Goal: Communication & Community: Answer question/provide support

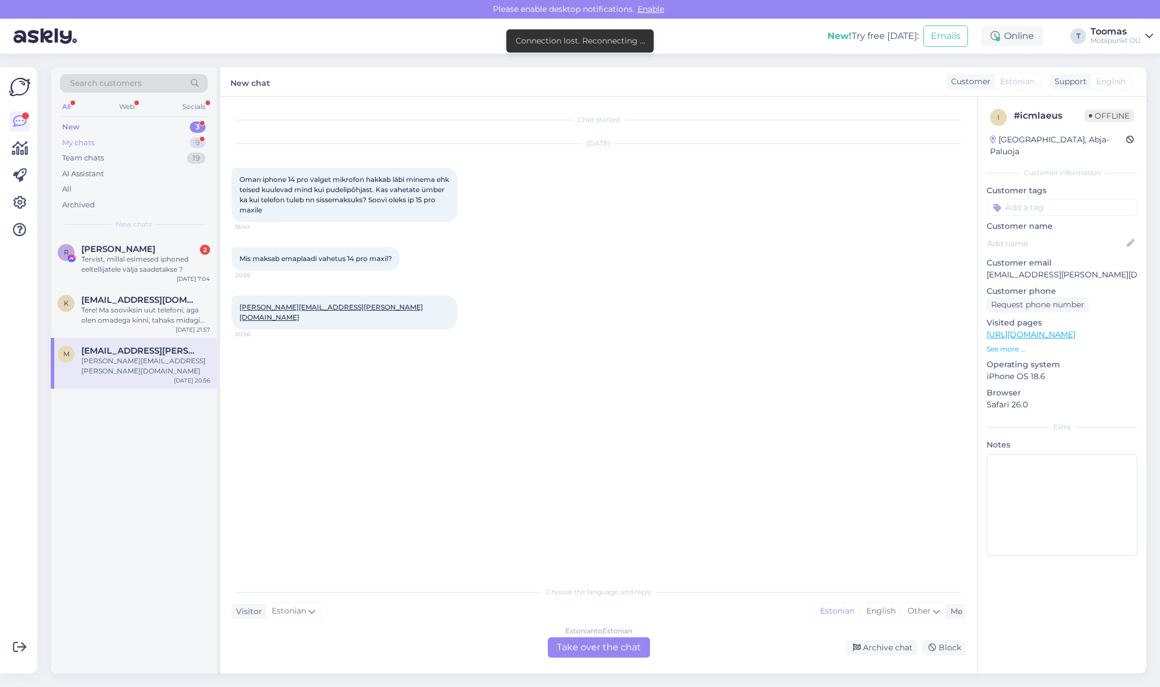
click at [202, 149] on div "My chats 9" at bounding box center [134, 143] width 148 height 16
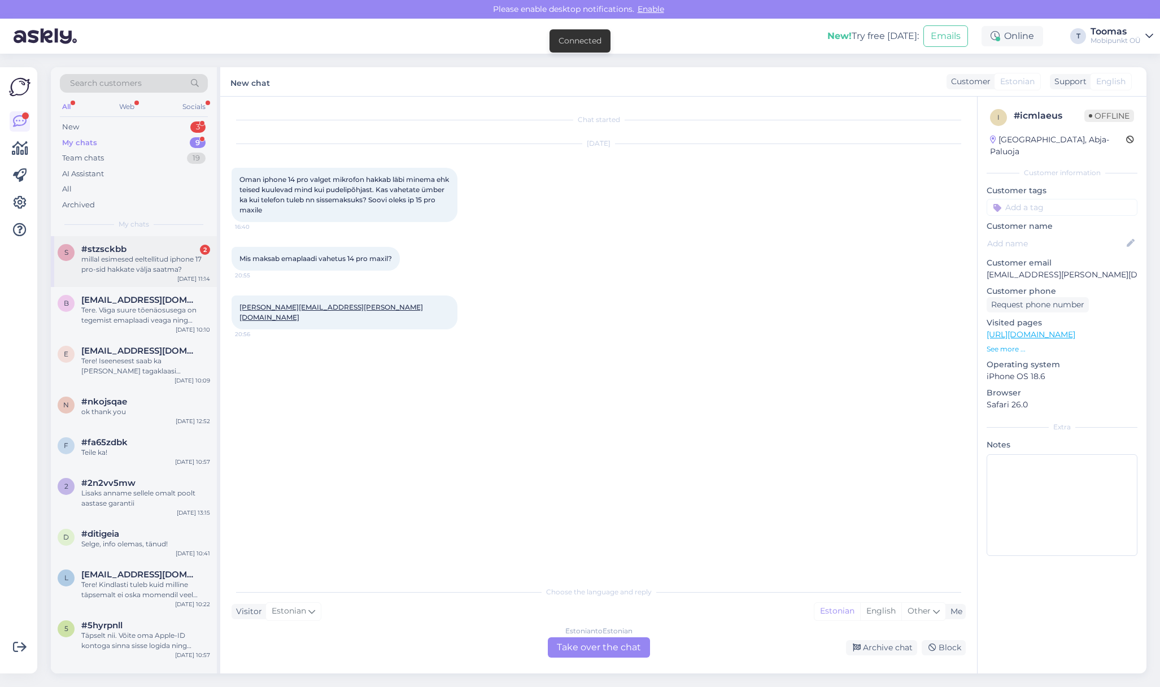
click at [163, 268] on div "millal esimesed eeltellitud iphone 17 pro-sid hakkate välja saatma?" at bounding box center [145, 264] width 129 height 20
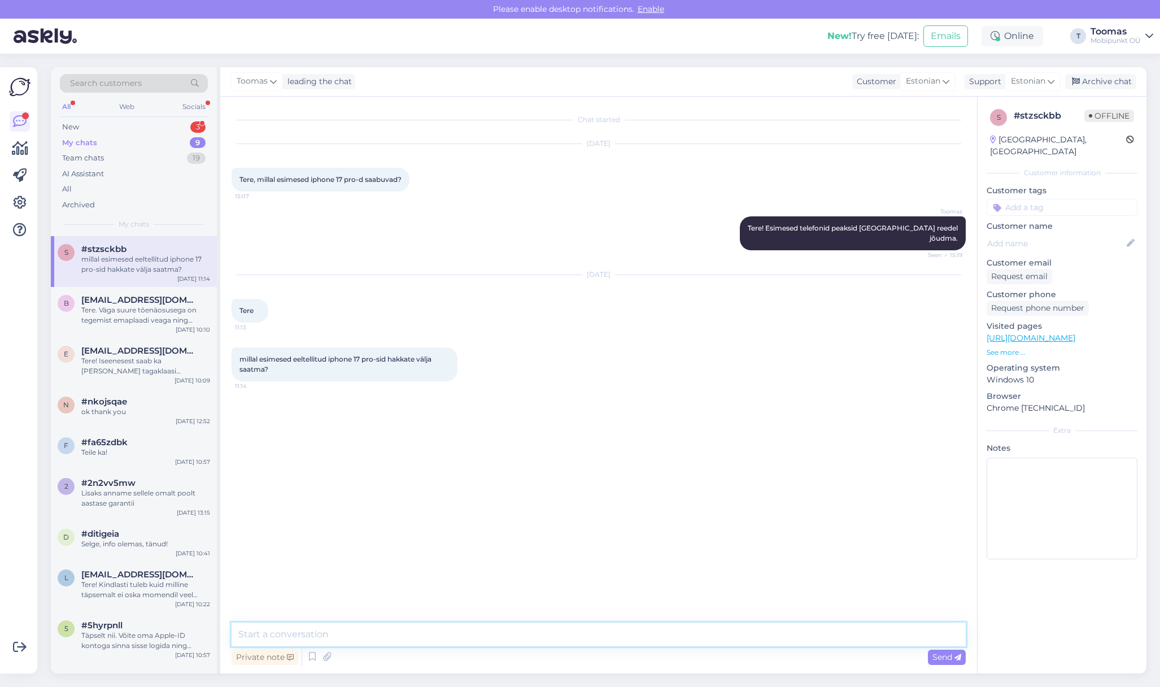
click at [364, 623] on textarea at bounding box center [598, 634] width 734 height 24
type textarea "Homsest hakkavad esimesed mudelid [GEOGRAPHIC_DATA] liikuma kuid kui palju ning…"
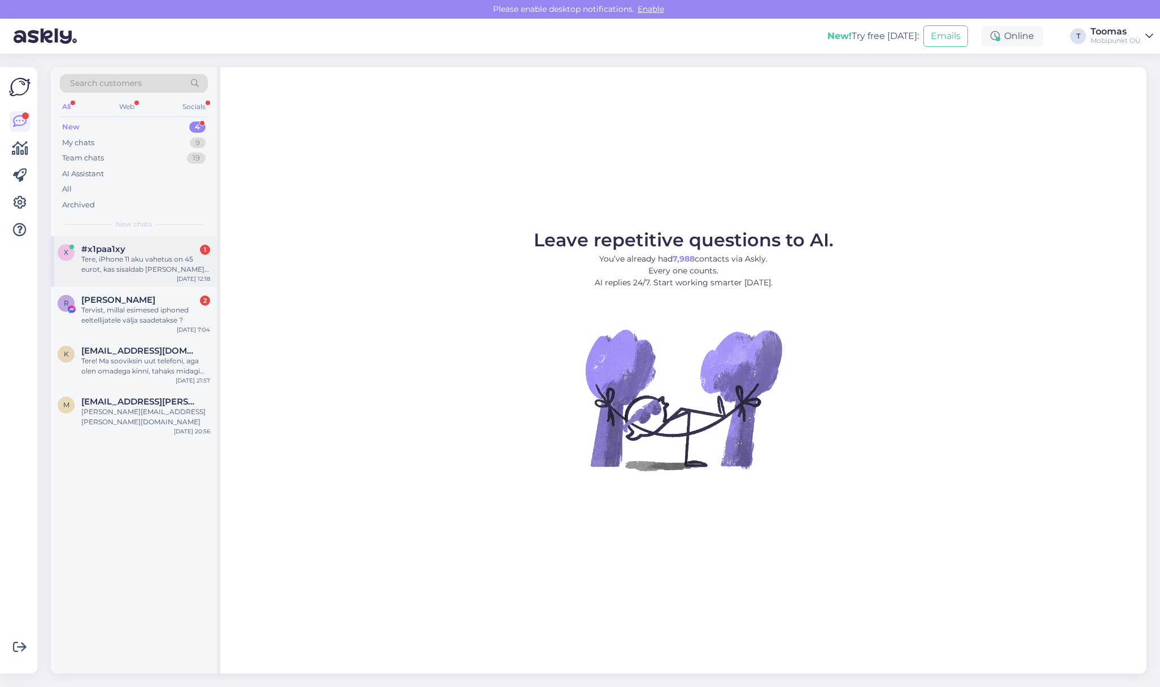
click at [179, 246] on div "#x1paa1xy 1" at bounding box center [145, 249] width 129 height 10
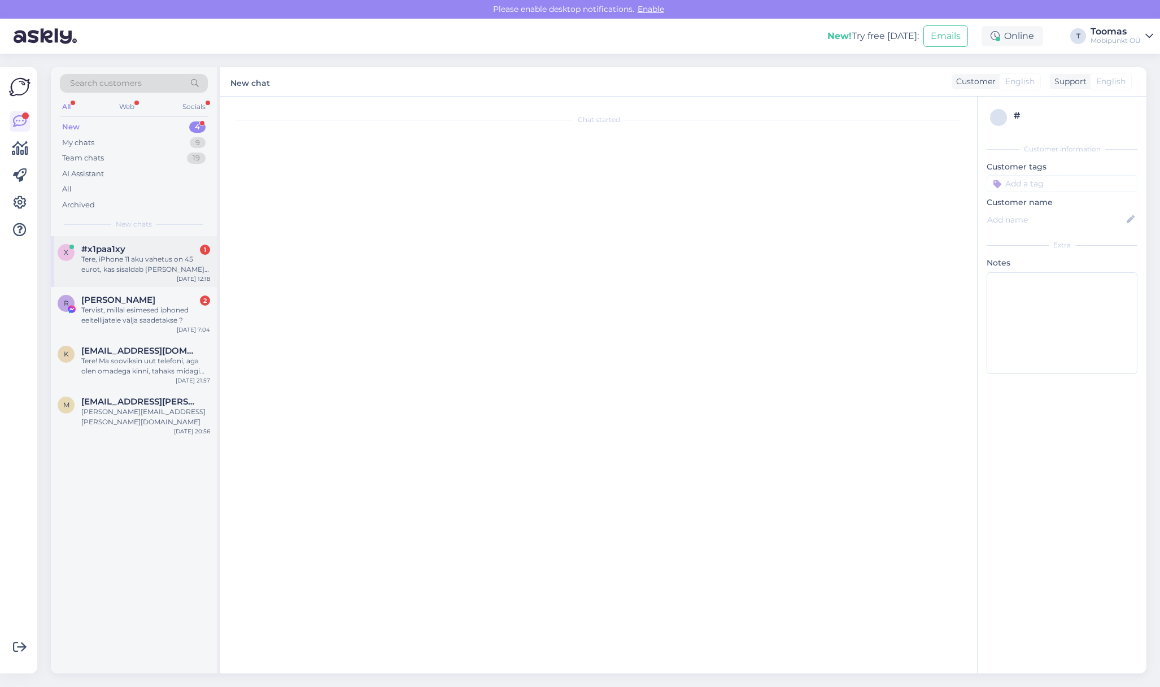
click at [185, 285] on div "x #x1paa1xy 1 Tere, iPhone 11 aku vahetus on 45 eurot, kas sisaldab ka akut enn…" at bounding box center [134, 261] width 166 height 51
click at [190, 273] on div "Tere, iPhone 11 aku vahetus on 45 eurot, kas sisaldab ka akut ennast ja rohkem …" at bounding box center [145, 264] width 129 height 20
click at [175, 263] on div "Tere, iPhone 11 aku vahetus on 45 eurot, kas sisaldab ka akut ennast ja rohkem …" at bounding box center [145, 264] width 129 height 20
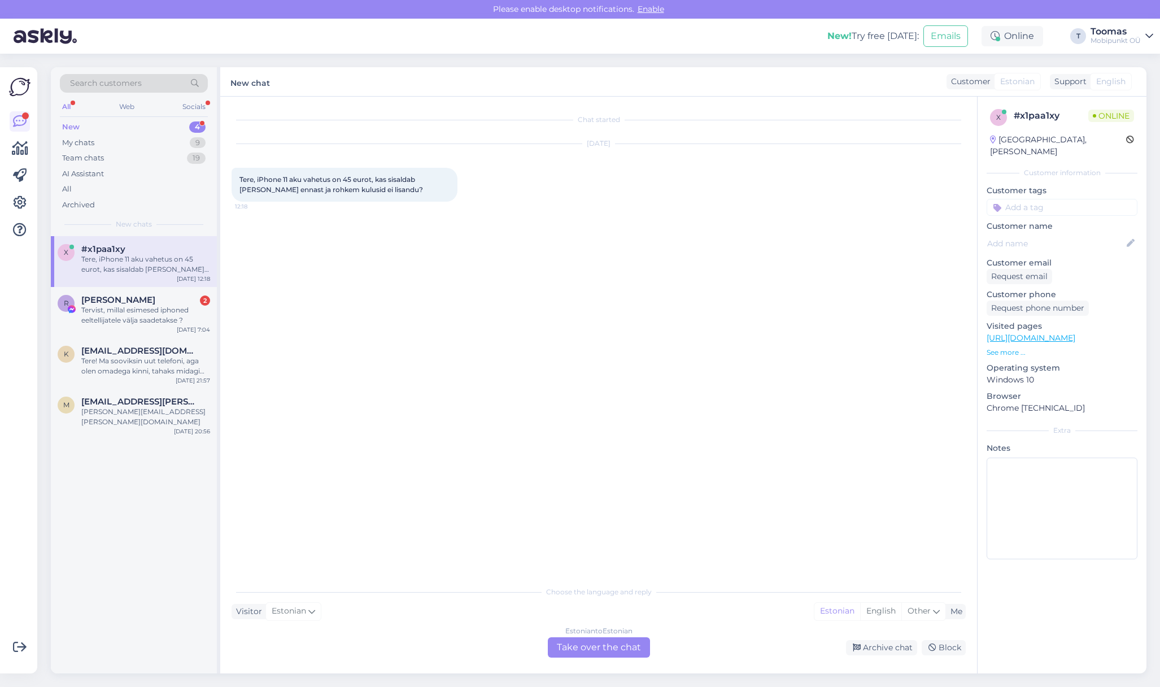
click at [307, 281] on div "Chat started Sep 18 2025 Tere, iPhone 11 aku vahetus on 45 eurot, kas sisaldab …" at bounding box center [603, 339] width 744 height 462
click at [605, 657] on div "Chat started Sep 18 2025 Tere, iPhone 11 aku vahetus on 45 eurot, kas sisaldab …" at bounding box center [598, 385] width 757 height 576
click at [606, 650] on div "Estonian to Estonian Take over the chat" at bounding box center [599, 647] width 102 height 20
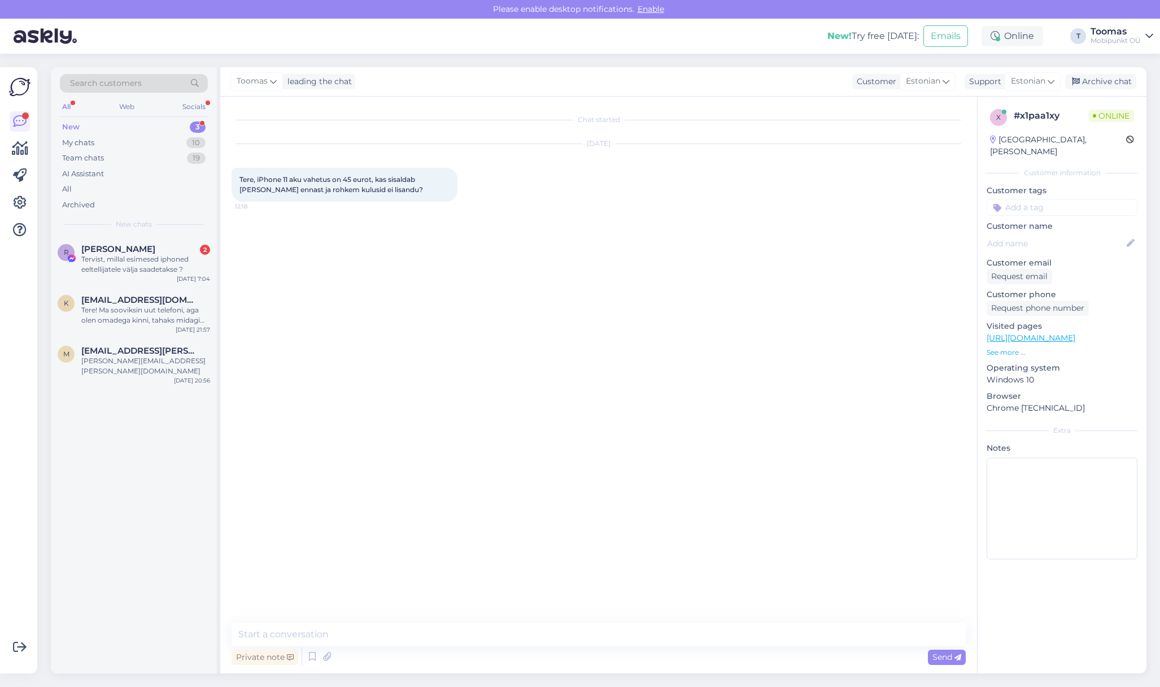
click at [610, 636] on textarea at bounding box center [598, 634] width 734 height 24
type textarea "Tere! Täpselt nii. Hind juba sisaldab kõike"
click at [605, 295] on div "Chat started Sep 18 2025 Tere, iPhone 11 aku vahetus on 45 eurot, kas sisaldab …" at bounding box center [603, 360] width 744 height 504
click at [606, 119] on div "Chat started" at bounding box center [598, 120] width 734 height 10
